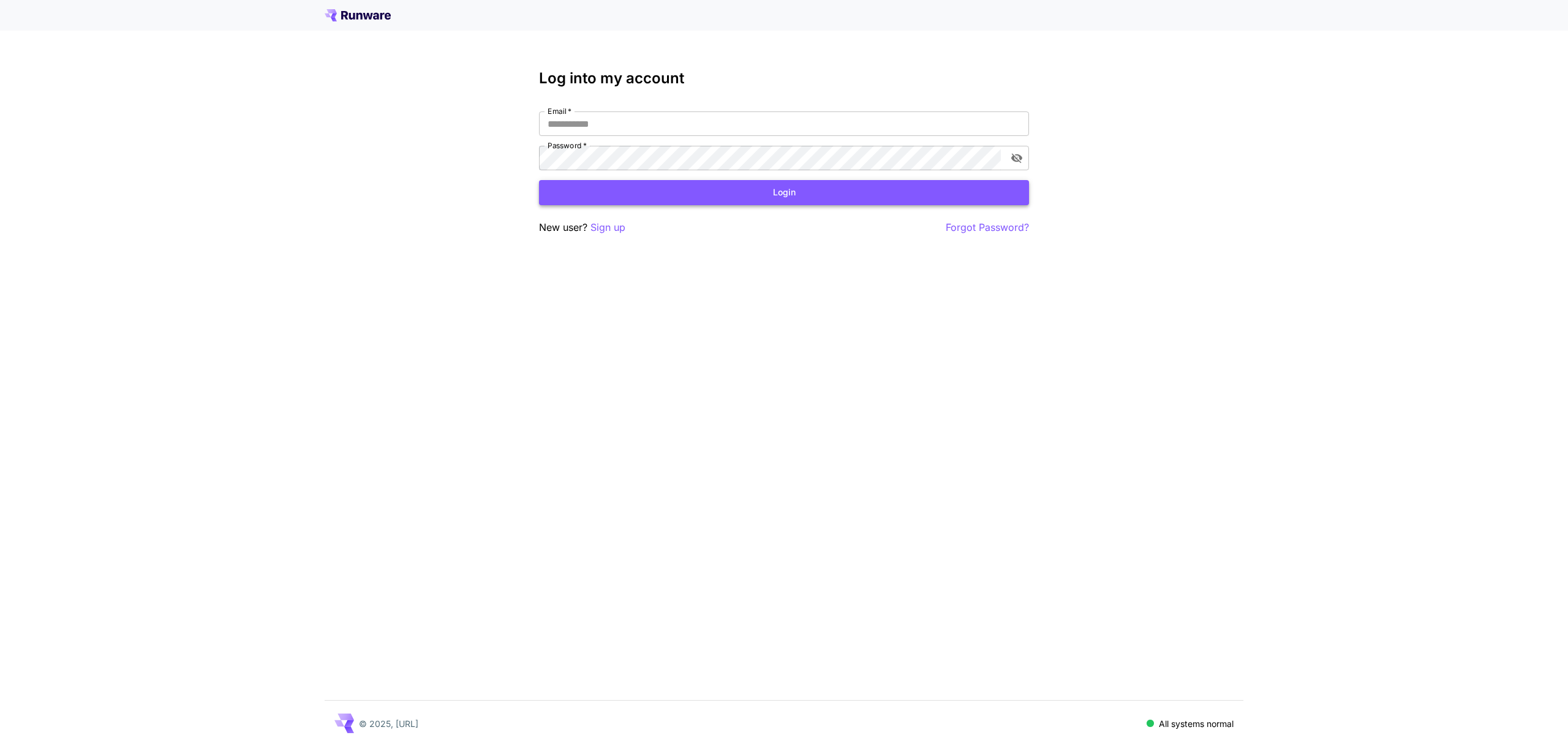
type input "**********"
click at [724, 194] on button "Login" at bounding box center [784, 192] width 490 height 25
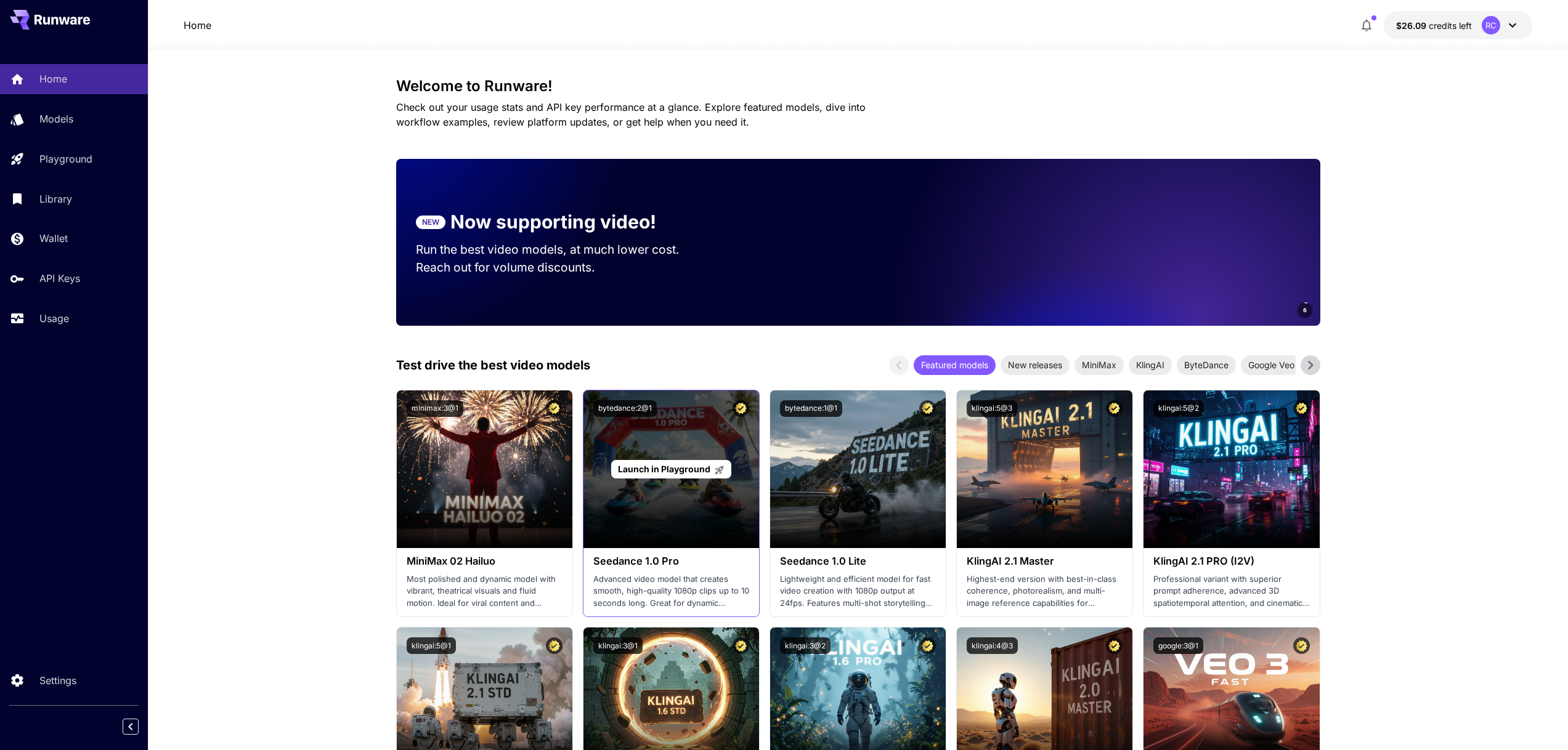
click at [633, 517] on div "Launch in Playground" at bounding box center [671, 469] width 175 height 157
click at [649, 475] on p "Launch in Playground" at bounding box center [671, 469] width 107 height 13
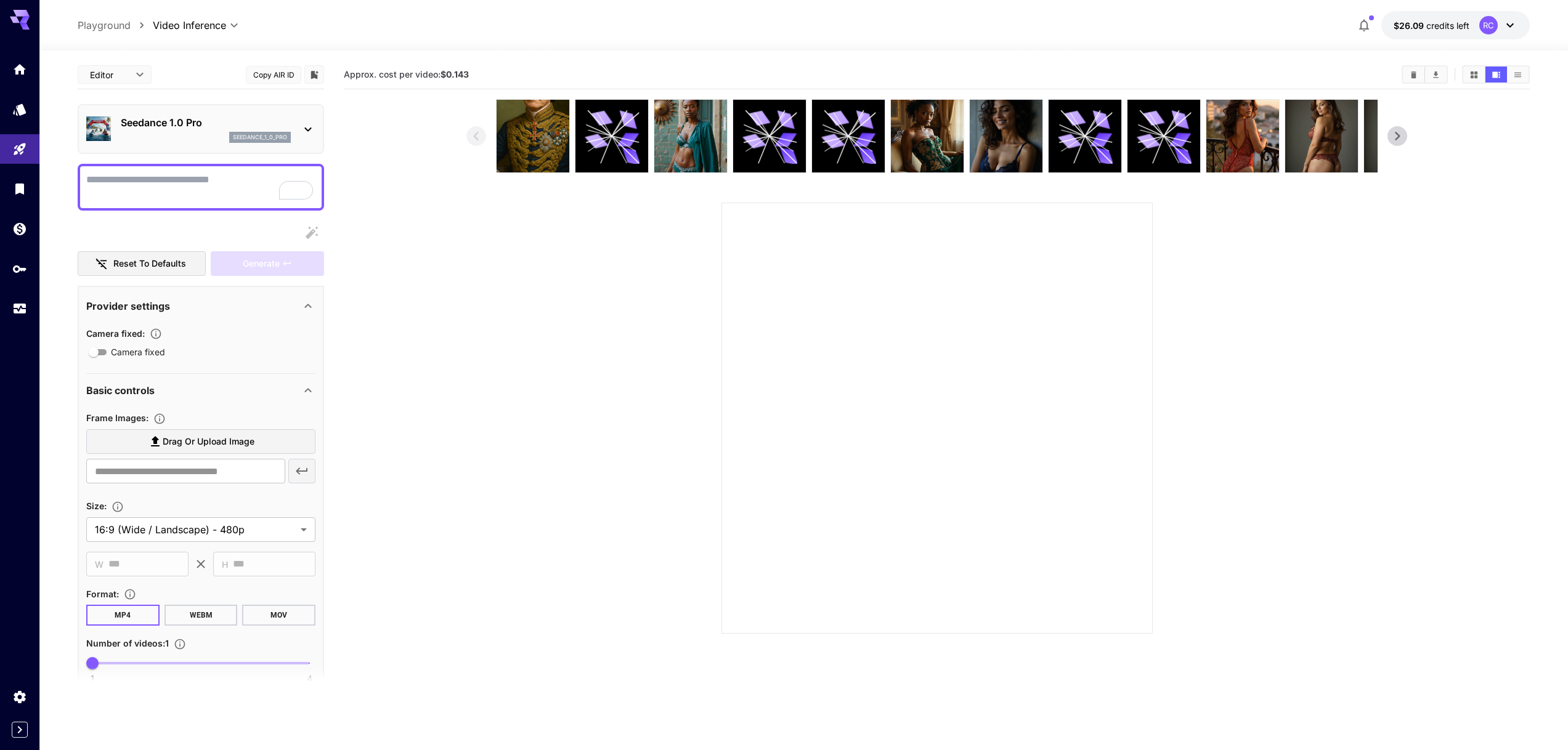
click at [259, 135] on p "seedance_1_0_pro" at bounding box center [260, 137] width 55 height 9
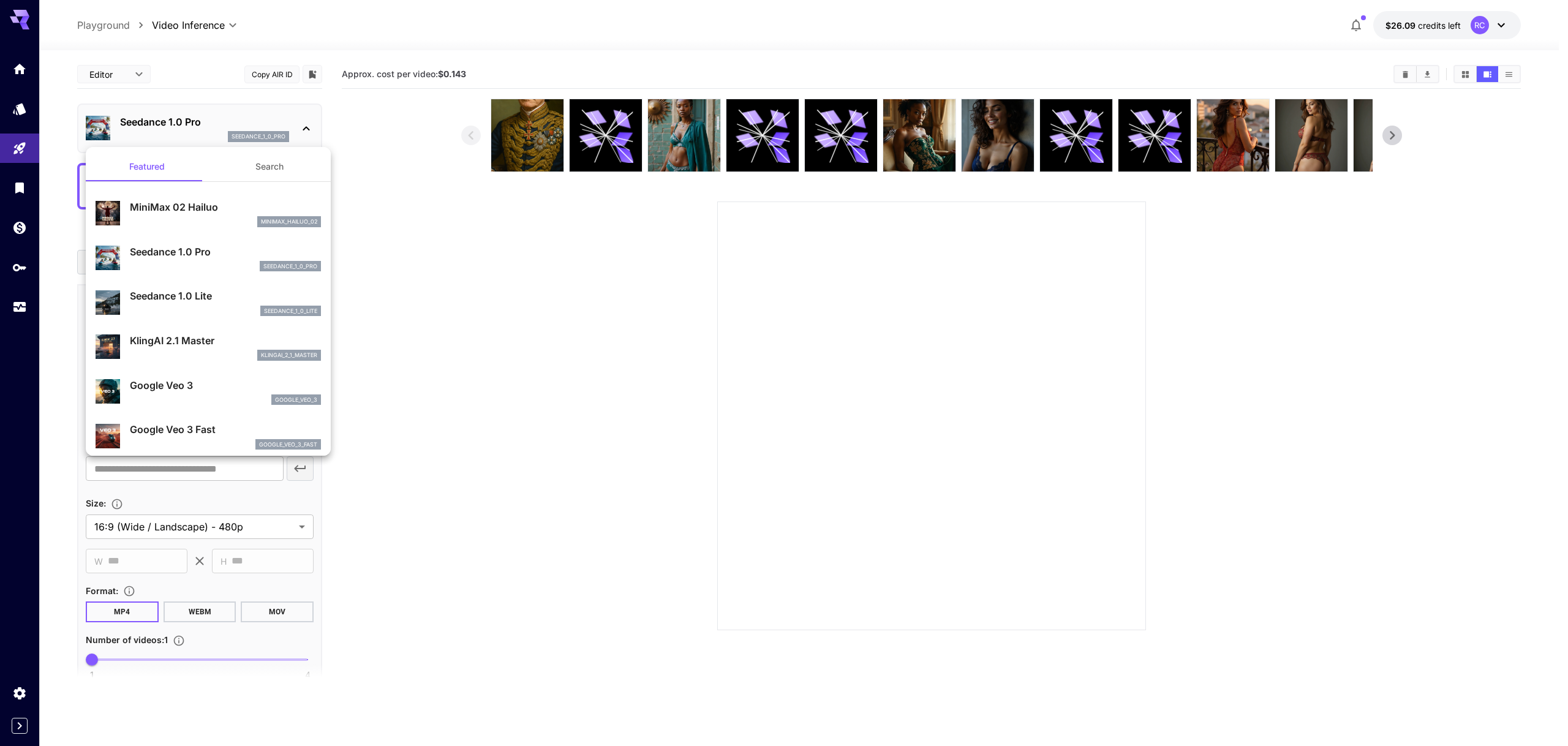
click at [507, 265] on div at bounding box center [784, 373] width 1568 height 746
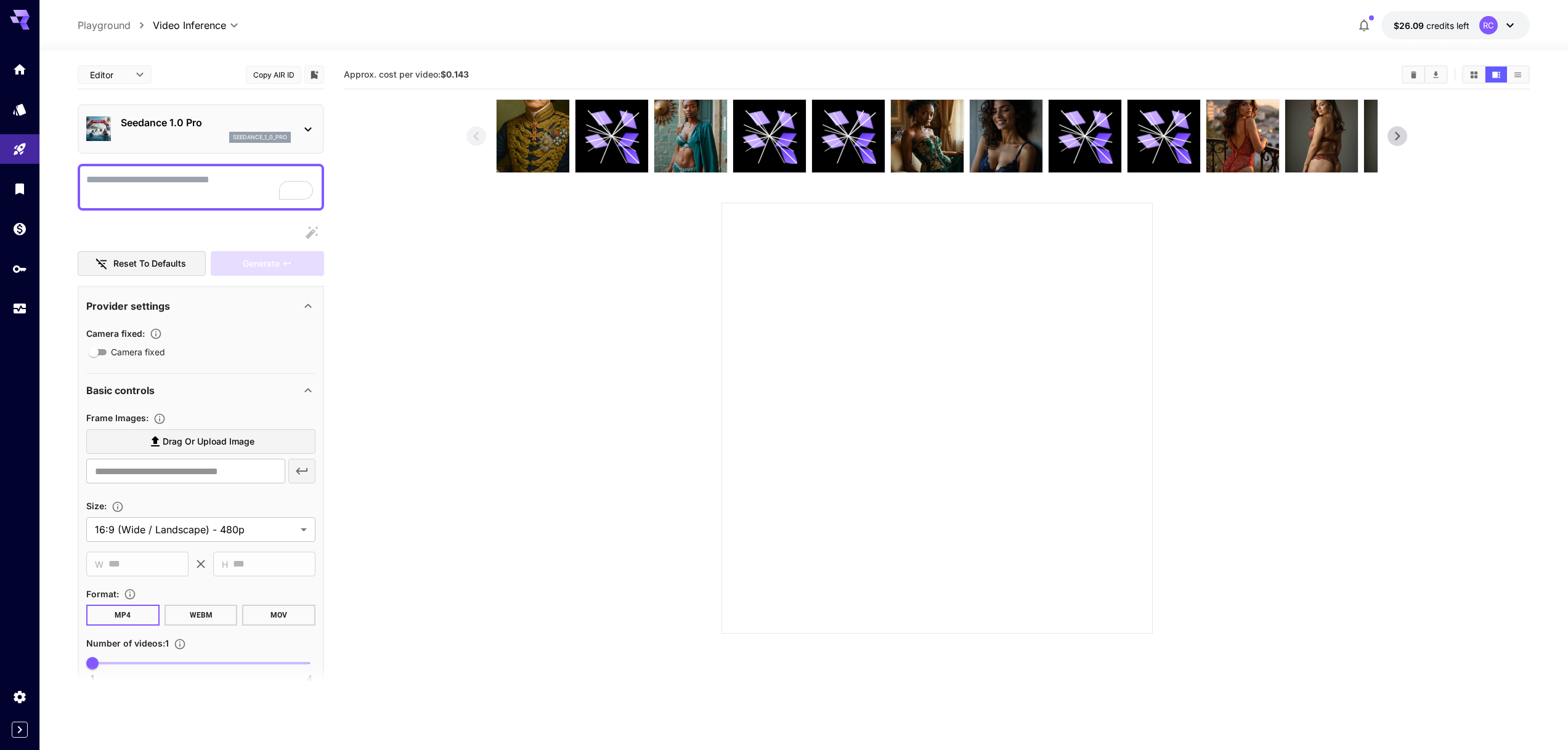
click at [129, 174] on textarea "Camera fixed" at bounding box center [201, 187] width 229 height 30
drag, startPoint x: 160, startPoint y: 126, endPoint x: 179, endPoint y: 163, distance: 41.6
click at [179, 163] on div "**********" at bounding box center [201, 498] width 246 height 875
drag, startPoint x: 175, startPoint y: 178, endPoint x: 168, endPoint y: 213, distance: 35.7
click at [175, 179] on textarea "Camera fixed" at bounding box center [201, 187] width 229 height 30
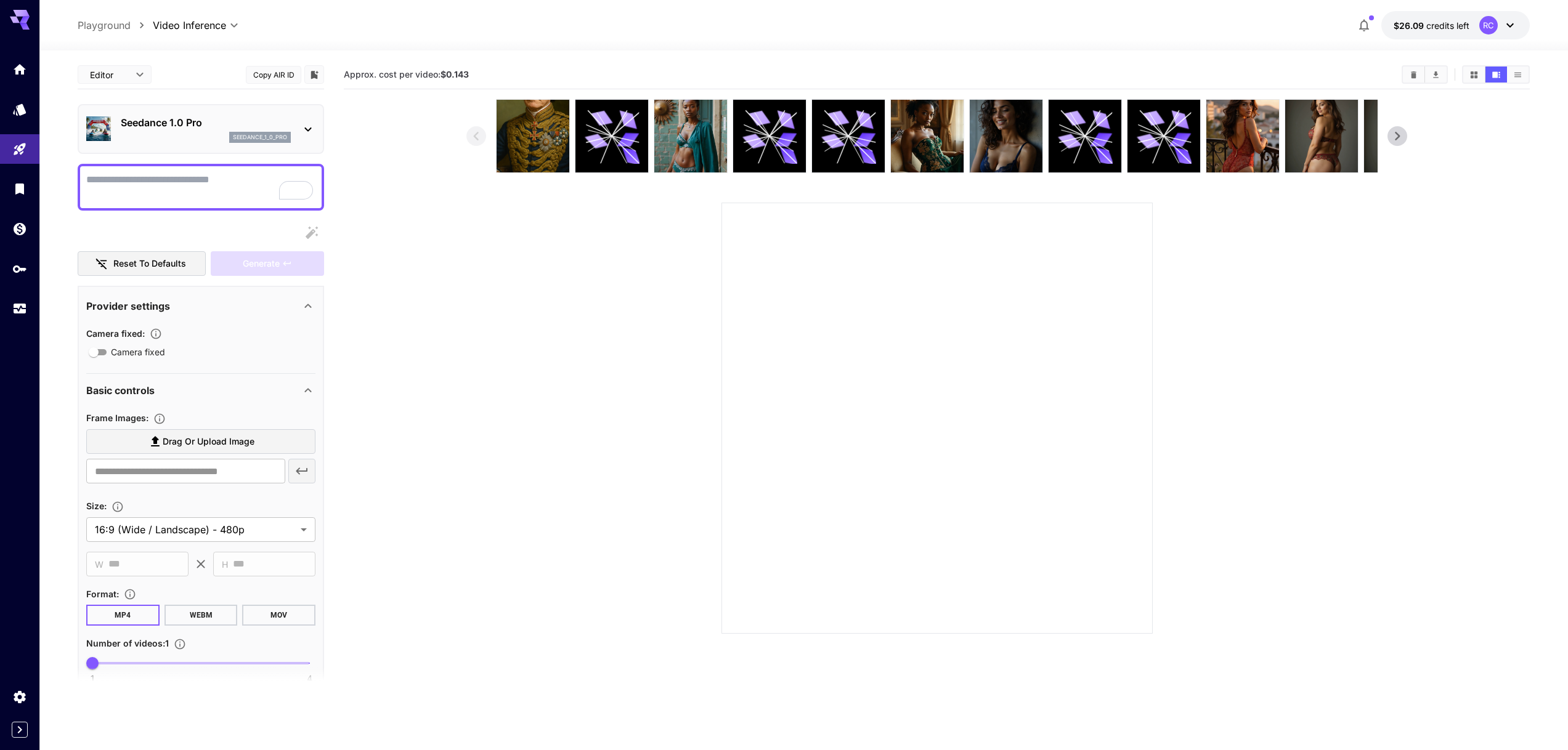
click at [151, 443] on icon at bounding box center [155, 441] width 15 height 15
click at [0, 0] on input "Drag or upload image" at bounding box center [0, 0] width 0 height 0
click at [192, 187] on textarea "Camera fixed" at bounding box center [201, 187] width 229 height 30
type input "**********"
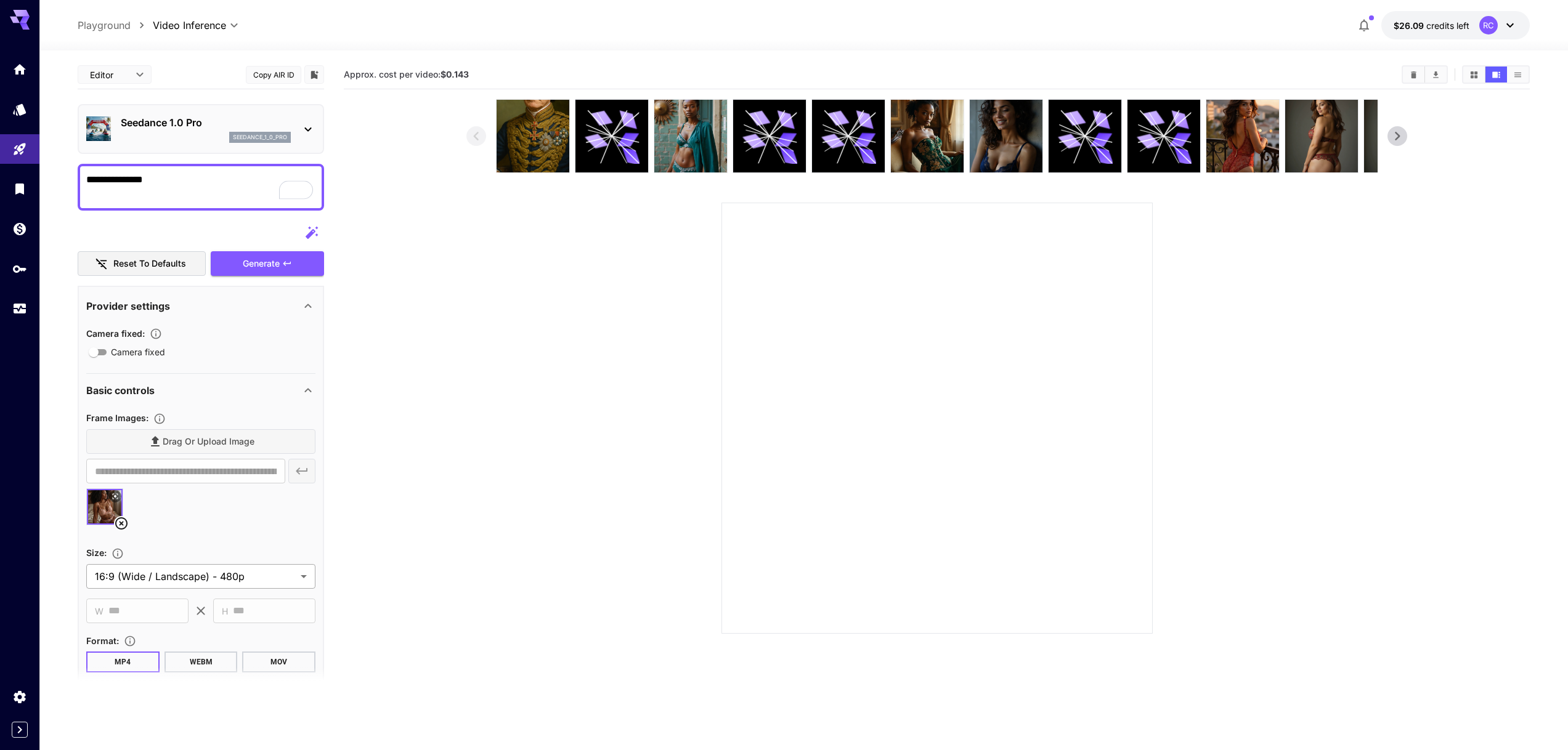
type textarea "**********"
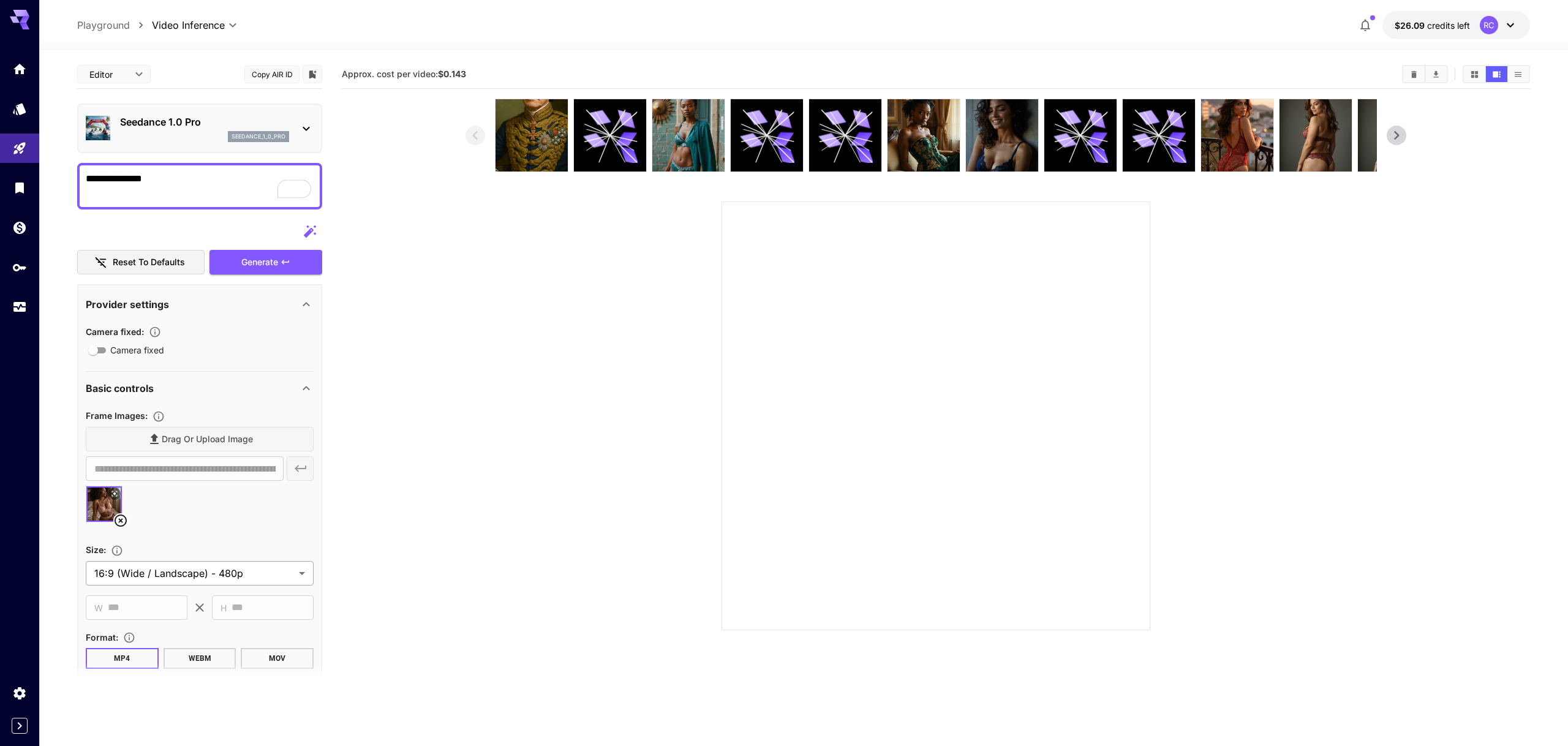
click at [183, 575] on body "**********" at bounding box center [784, 421] width 1568 height 843
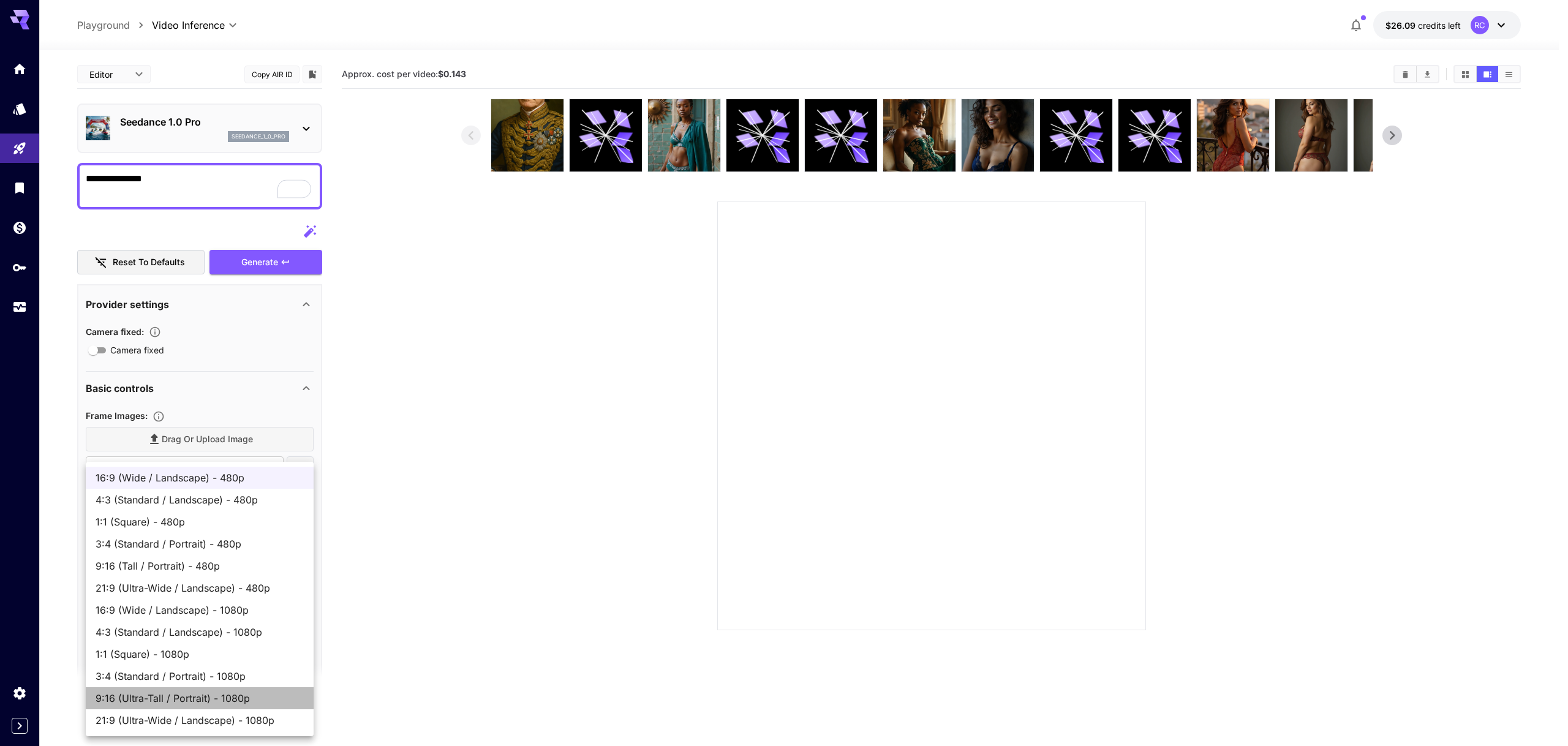
click at [174, 702] on span "9:16 (Ultra-Tall / Portrait) - 1080p" at bounding box center [199, 698] width 208 height 15
type input "**********"
type input "****"
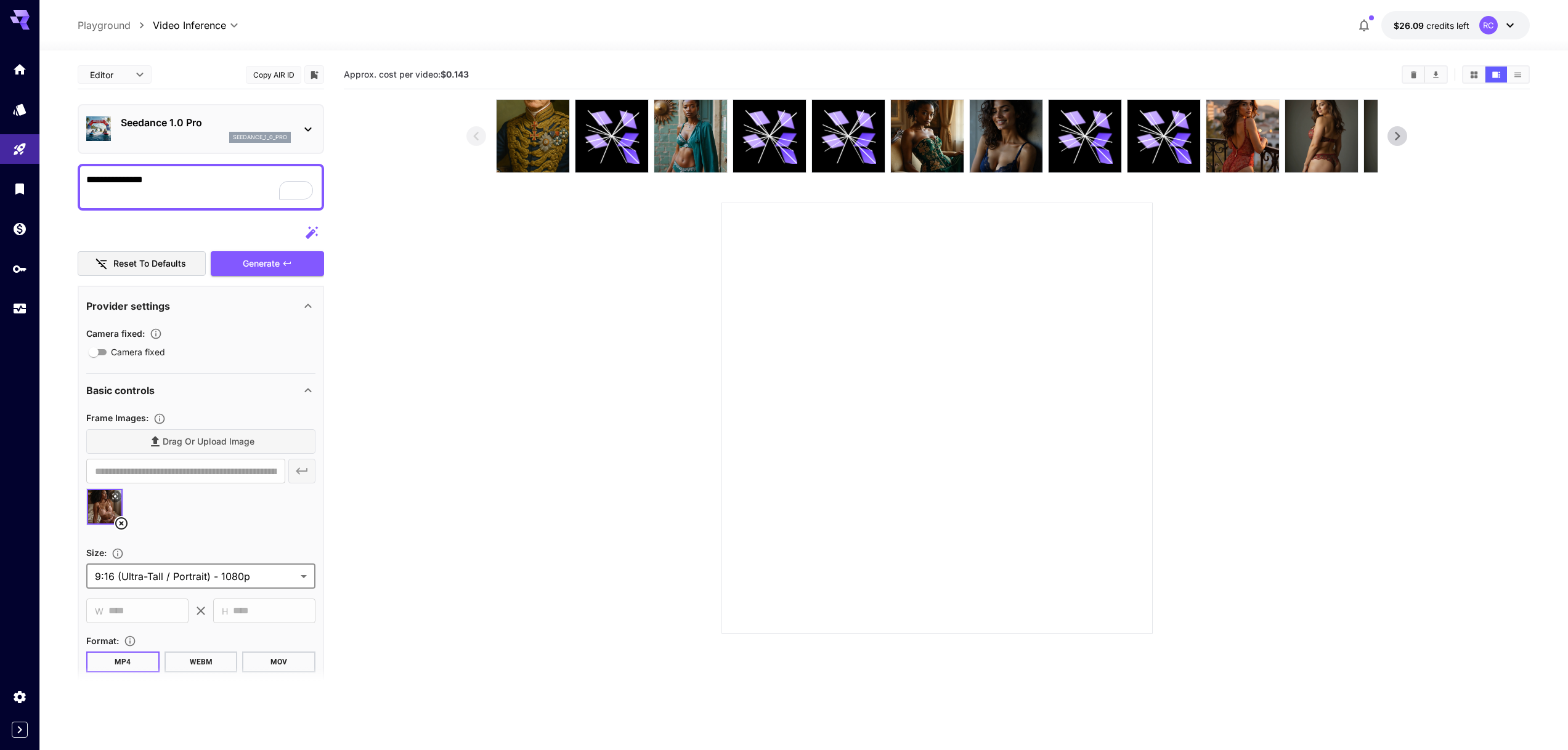
click at [267, 263] on div "Generate" at bounding box center [267, 264] width 113 height 25
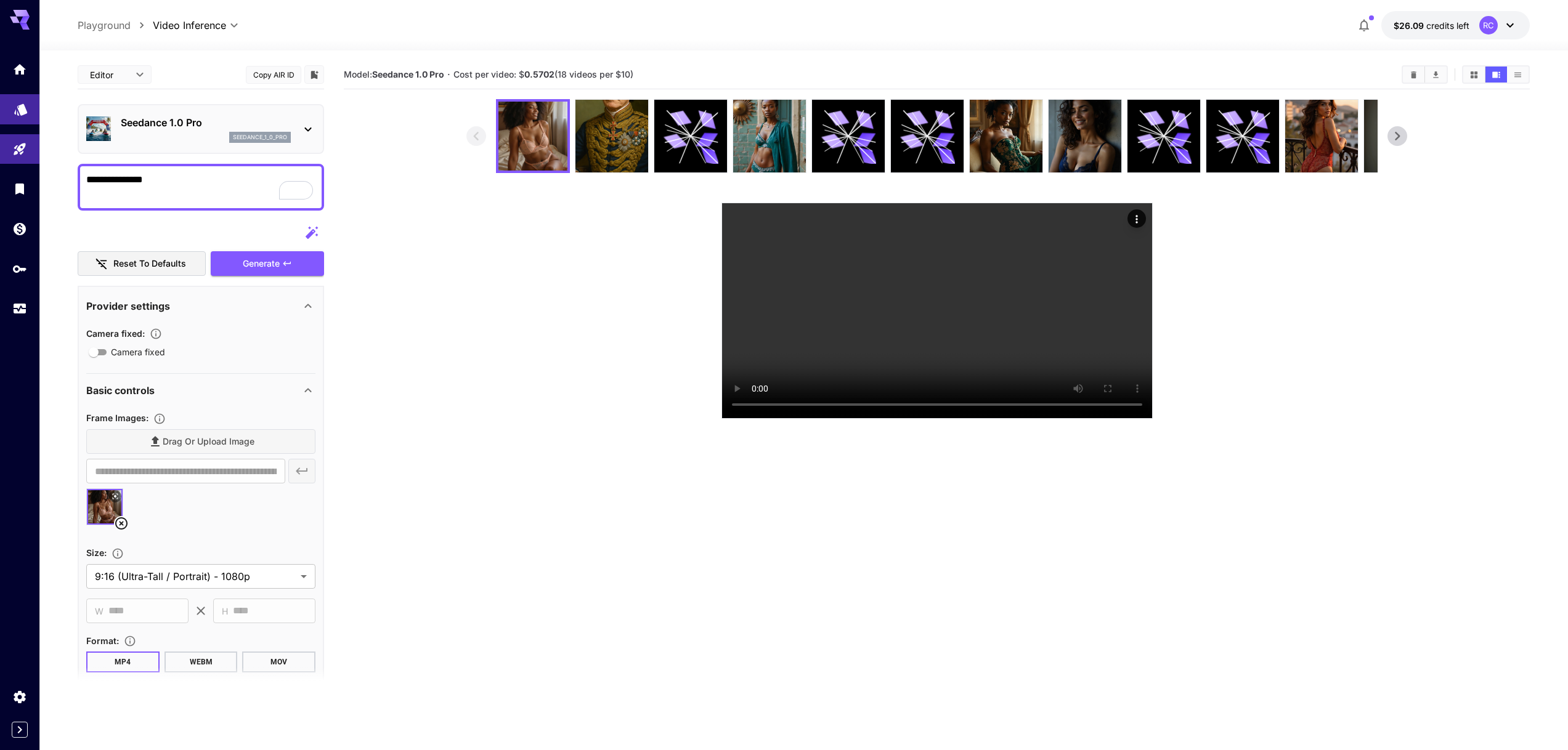
click at [18, 102] on icon "Models" at bounding box center [20, 105] width 13 height 12
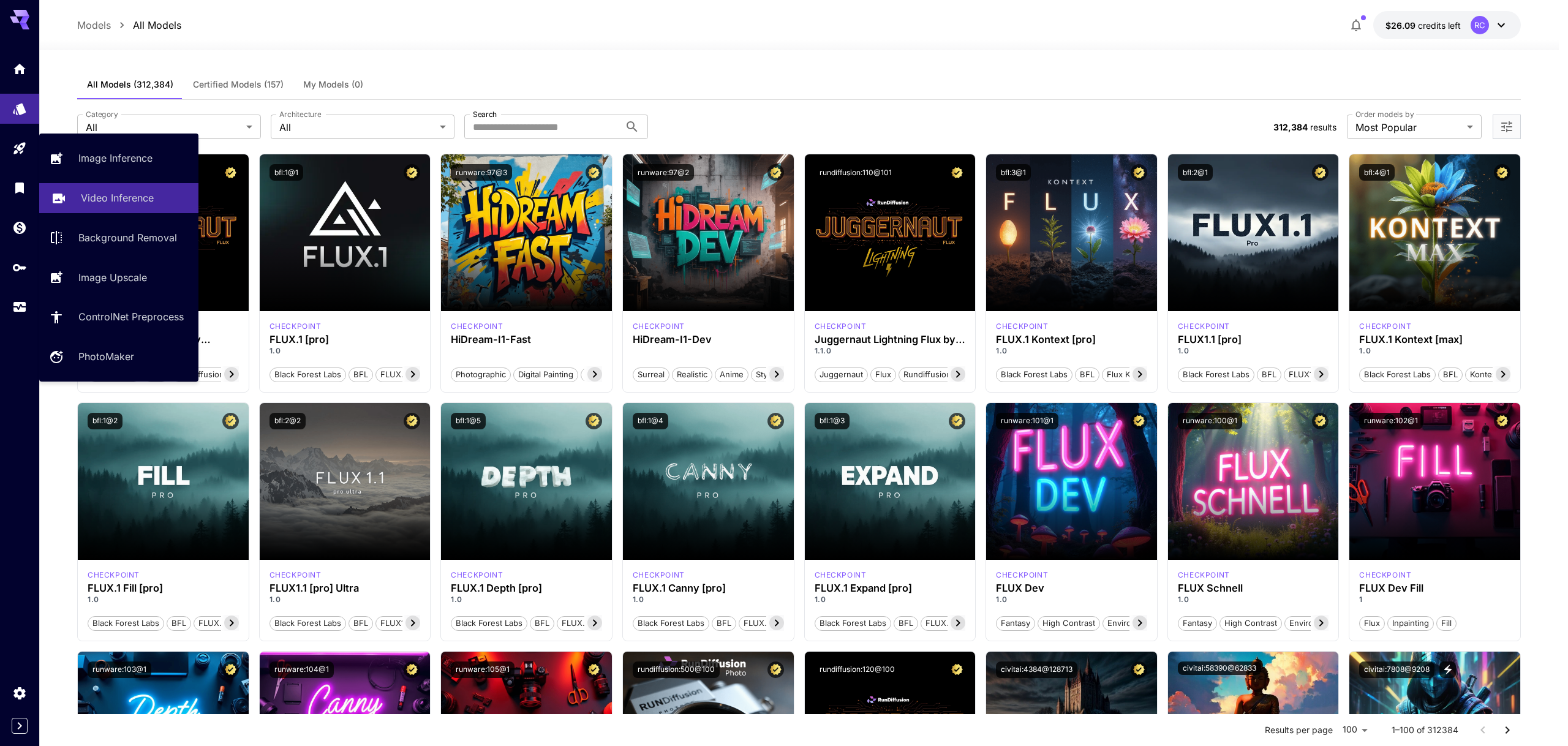
click at [110, 205] on link "Video Inference" at bounding box center [119, 198] width 160 height 30
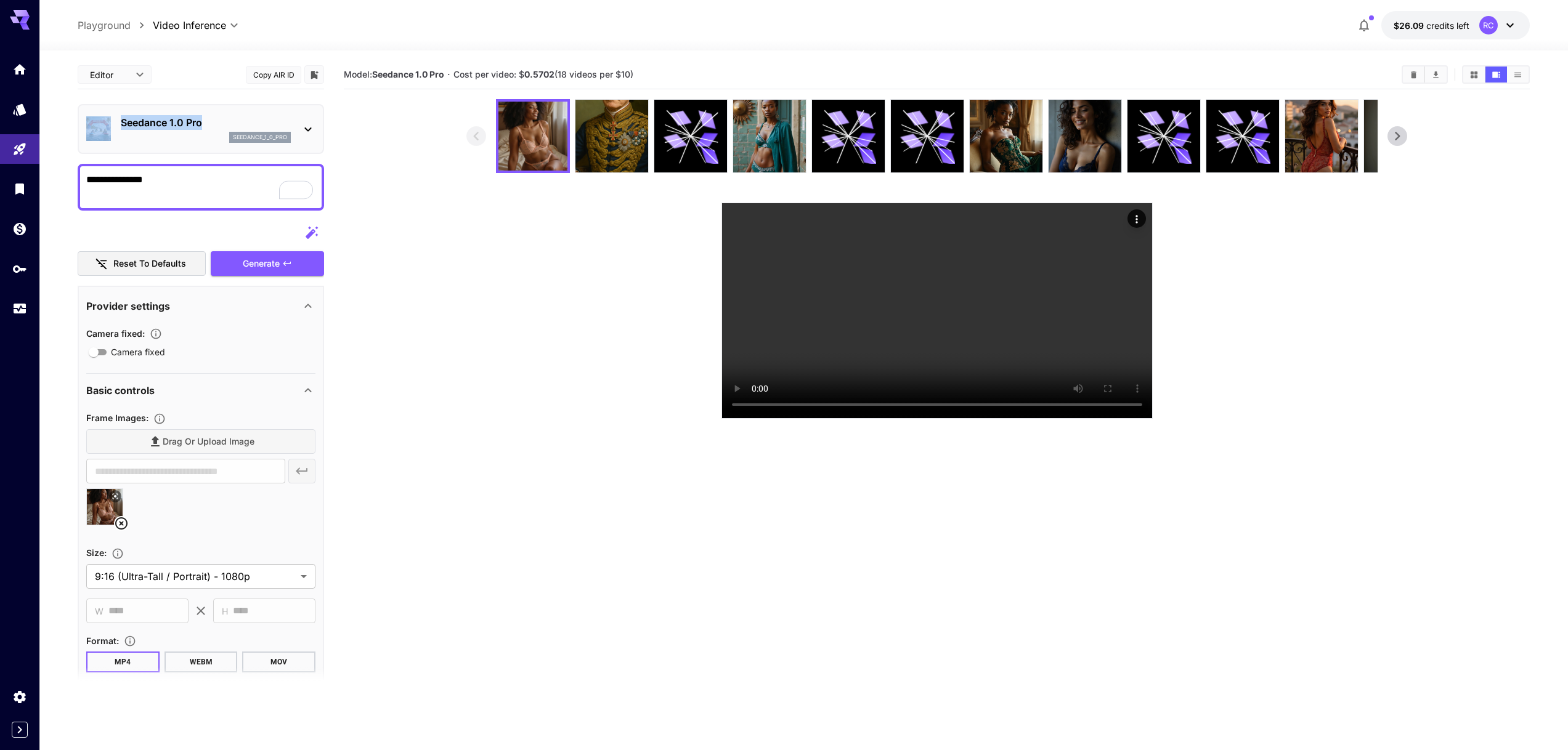
drag, startPoint x: 90, startPoint y: 101, endPoint x: 207, endPoint y: 128, distance: 120.1
click at [207, 128] on div "**********" at bounding box center [201, 521] width 246 height 923
copy div "Seedance 1.0 Pro"
click at [994, 347] on video at bounding box center [938, 311] width 430 height 215
click at [534, 147] on img at bounding box center [533, 136] width 69 height 69
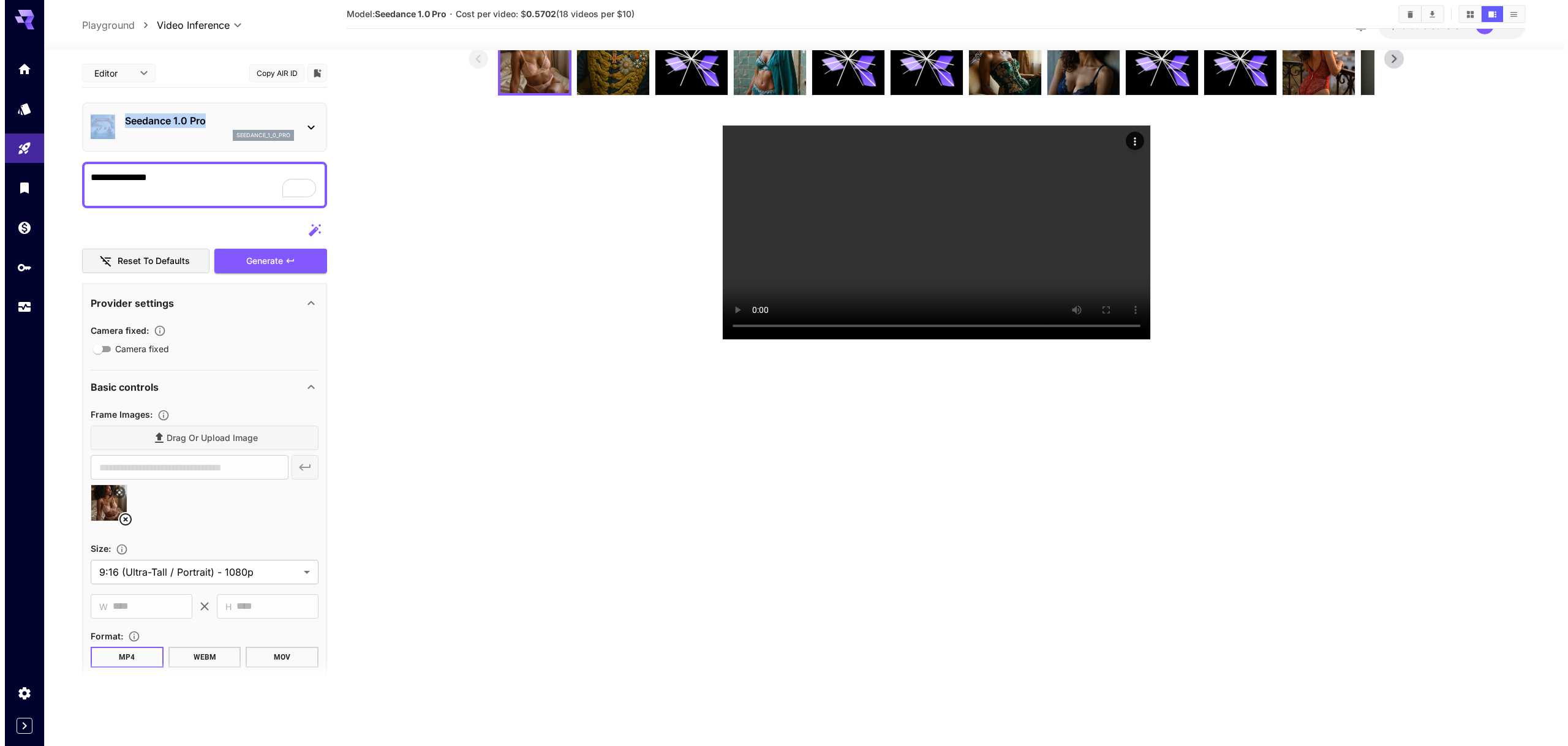
scroll to position [47, 0]
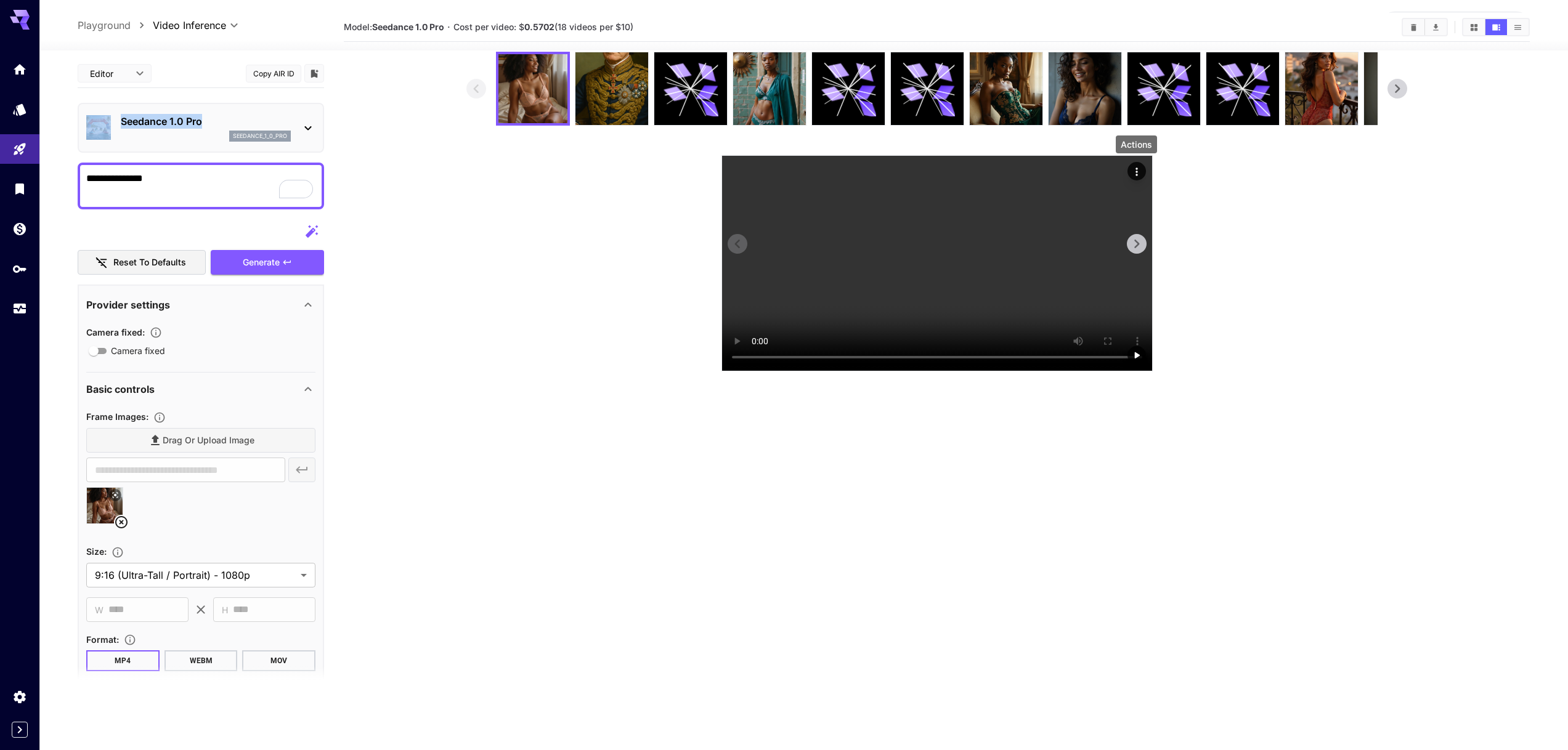
click at [1139, 169] on icon "Actions" at bounding box center [1137, 172] width 12 height 12
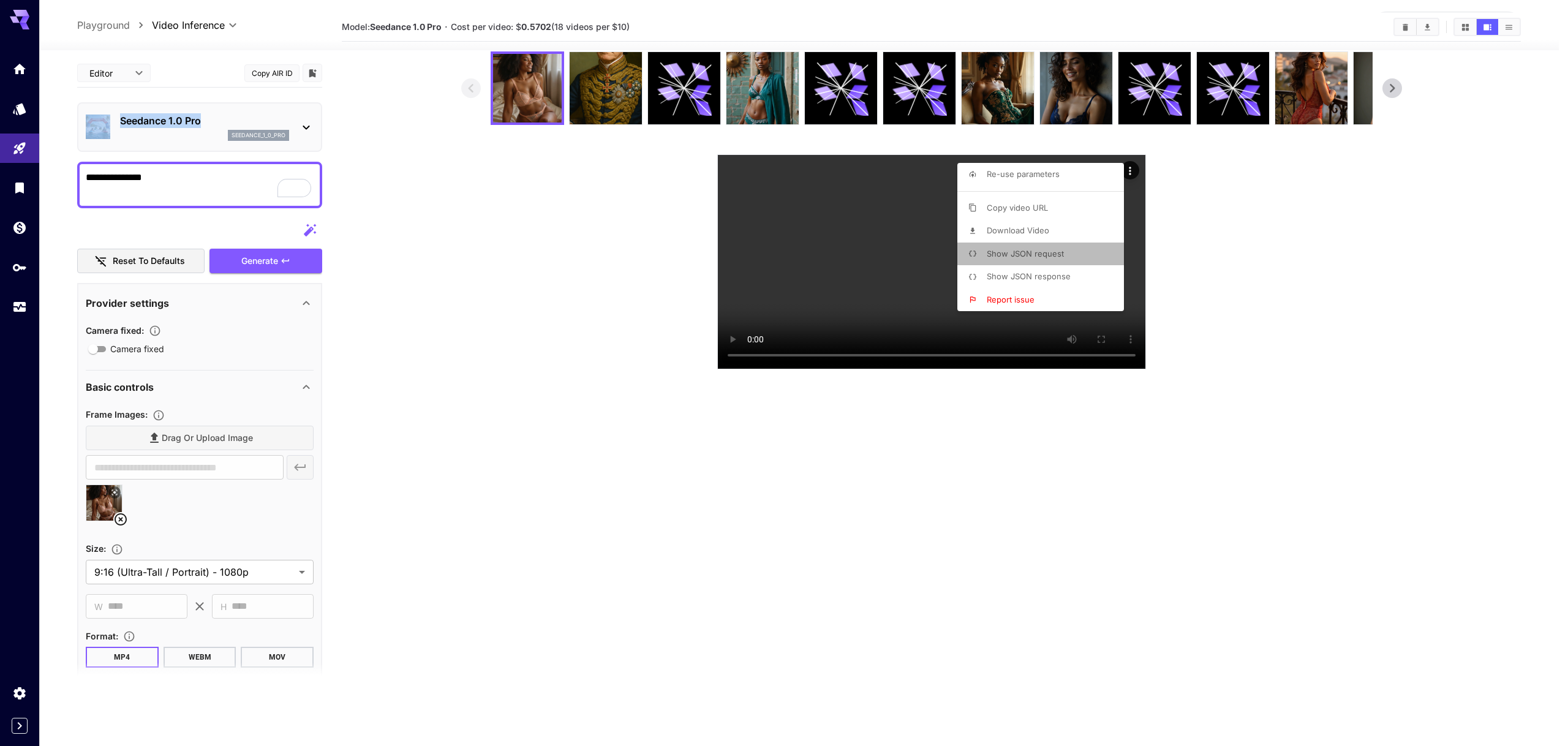
click at [1036, 249] on span "Show JSON request" at bounding box center [1026, 253] width 77 height 10
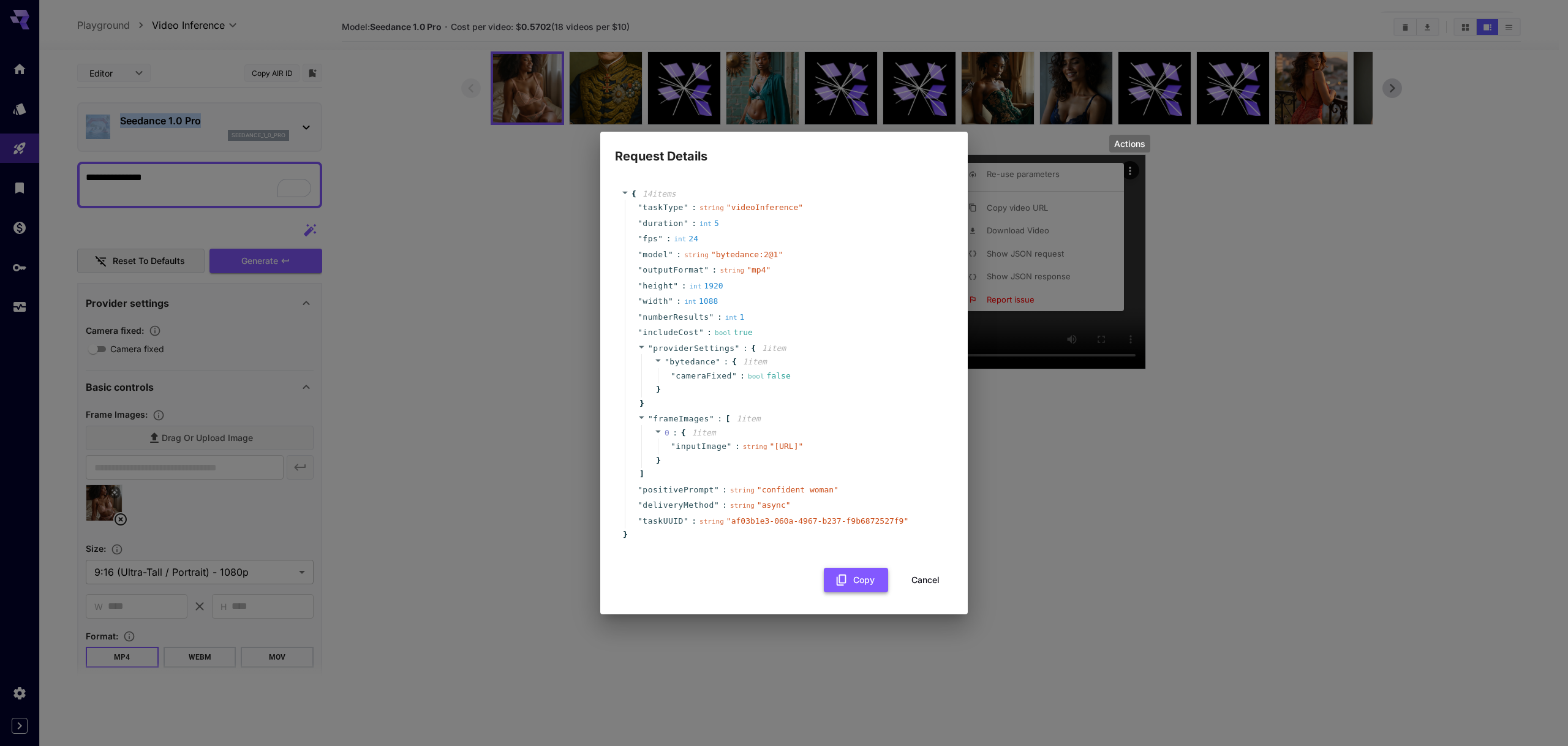
click at [871, 587] on button "Copy" at bounding box center [856, 580] width 64 height 25
drag, startPoint x: 1239, startPoint y: 364, endPoint x: 1231, endPoint y: 347, distance: 18.8
click at [1239, 364] on div "Request Details { 14 item s " taskType " : string " videoInference " " duration…" at bounding box center [784, 373] width 1568 height 746
click at [1193, 251] on div "Request Details { 14 item s " taskType " : string " videoInference " " duration…" at bounding box center [784, 373] width 1568 height 746
click at [930, 586] on button "Cancel" at bounding box center [925, 580] width 55 height 25
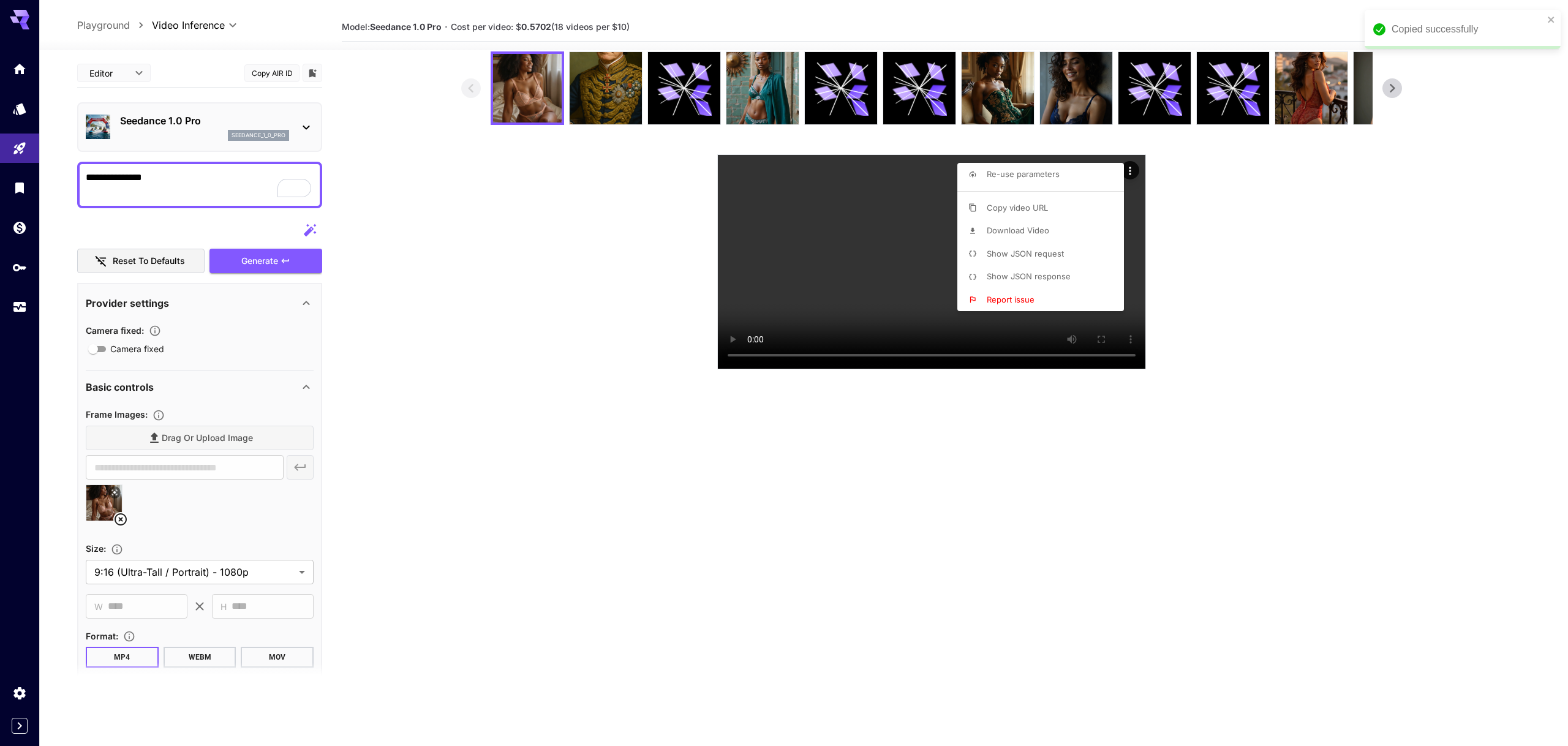
click at [930, 590] on div at bounding box center [784, 373] width 1568 height 746
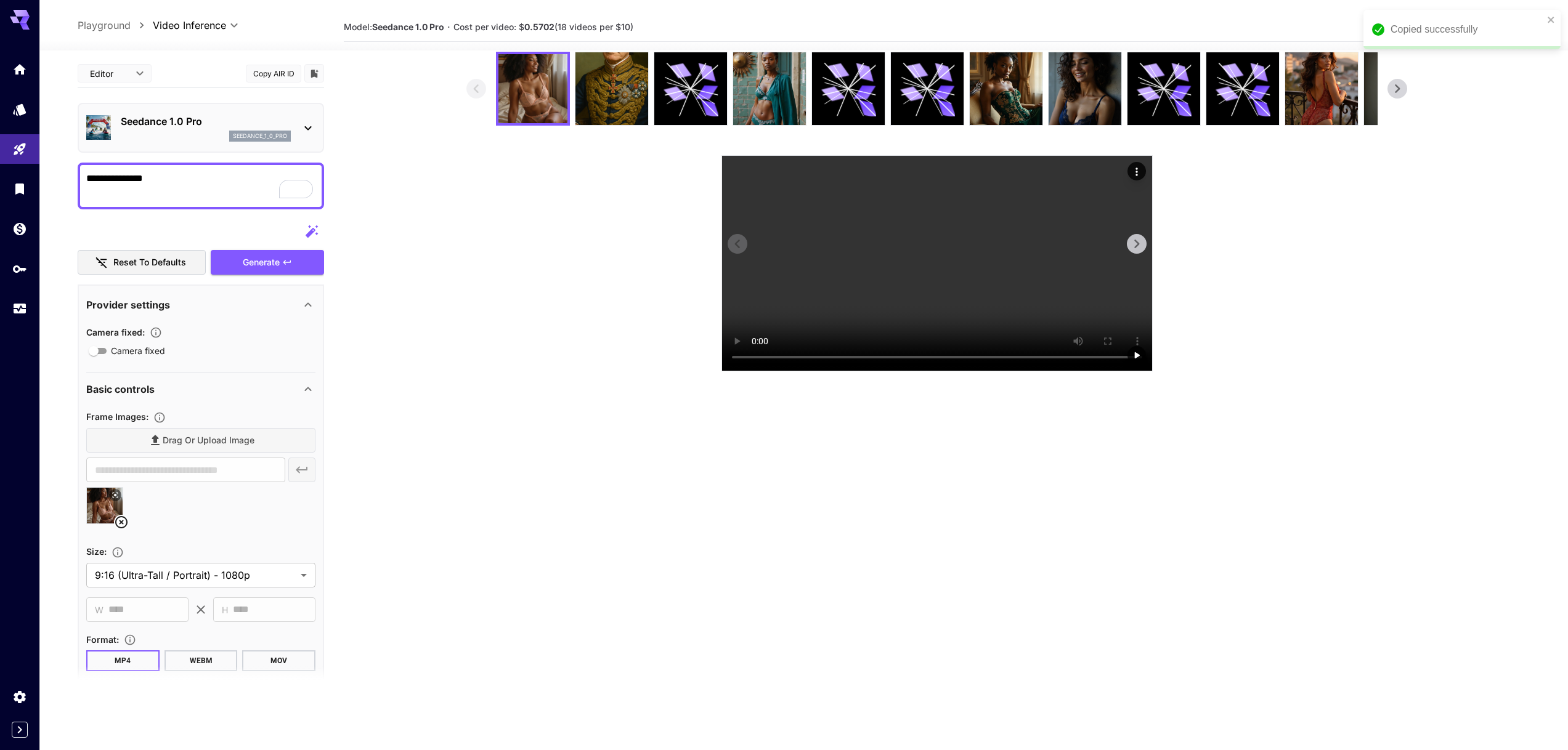
click at [988, 371] on video at bounding box center [938, 263] width 430 height 215
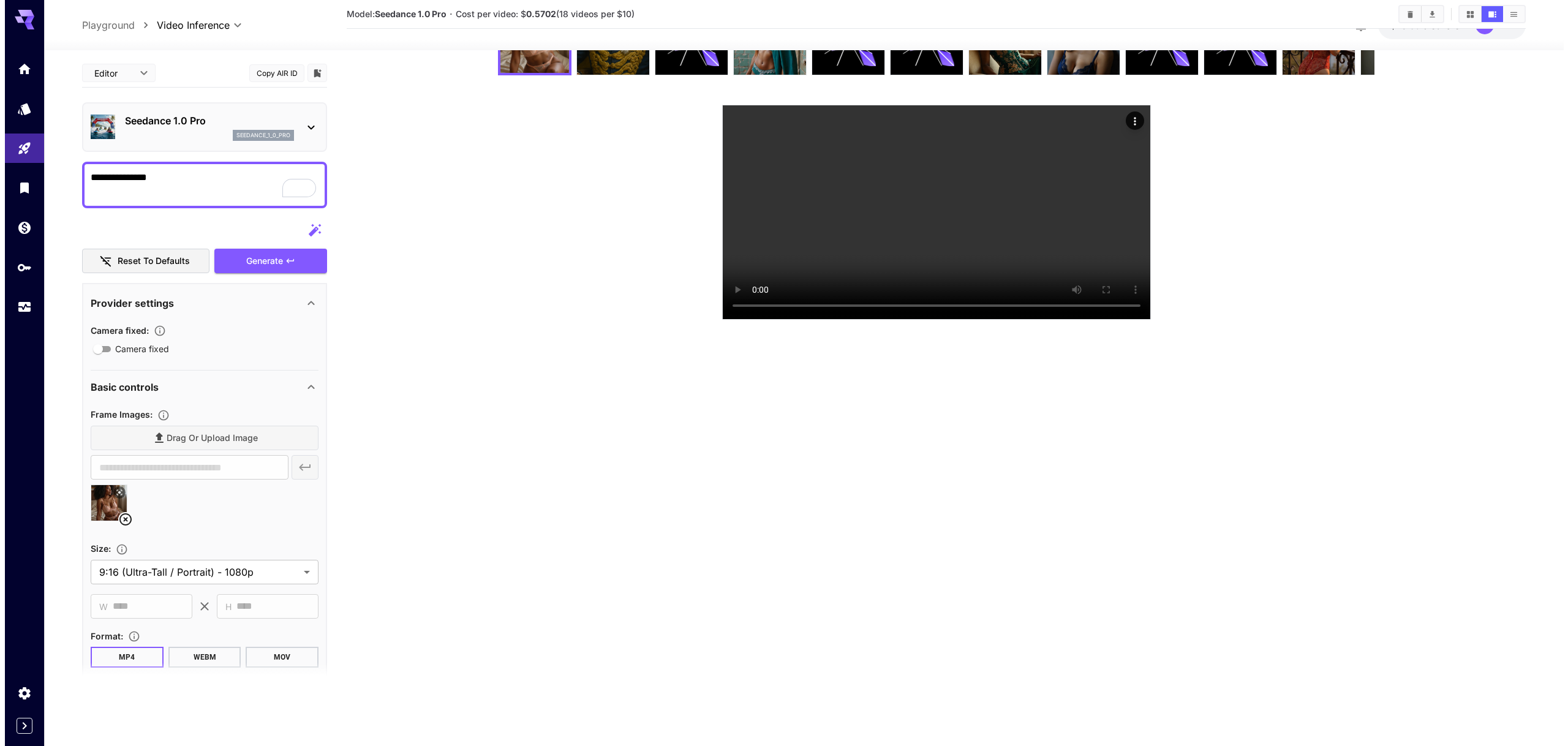
scroll to position [160, 0]
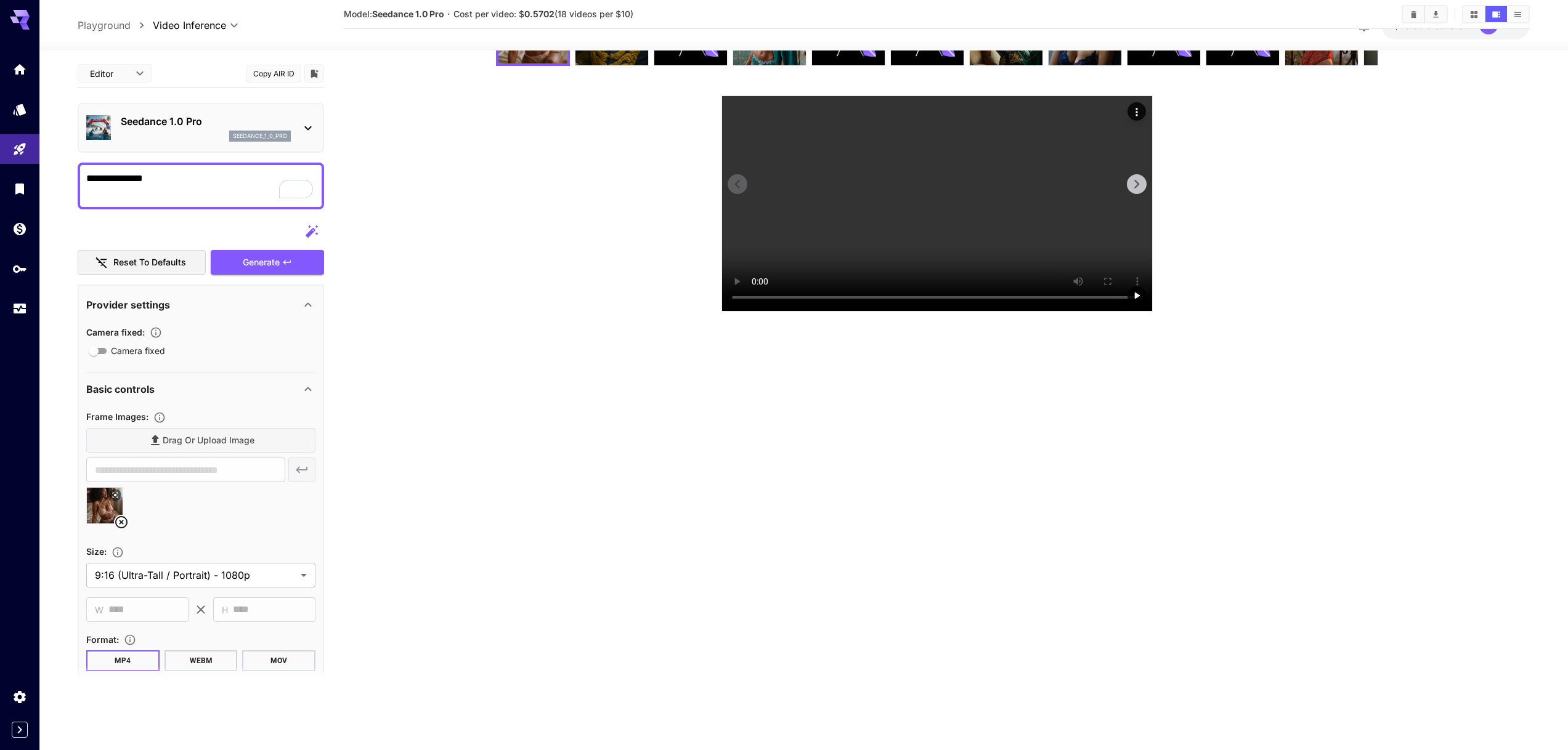
click at [1137, 107] on icon "Actions" at bounding box center [1136, 111] width 2 height 8
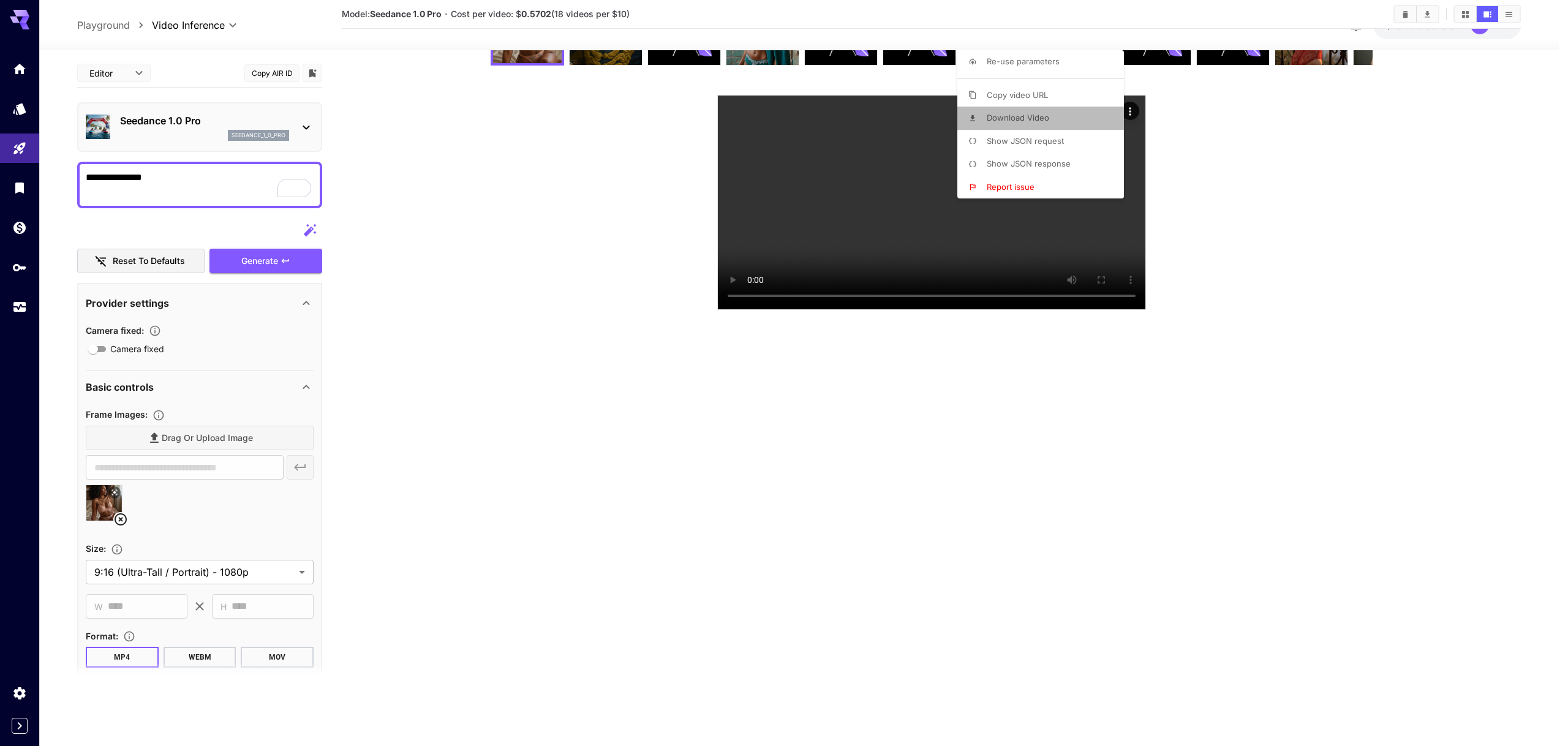
click at [1023, 116] on span "Download Video" at bounding box center [1018, 117] width 63 height 10
